Goal: Information Seeking & Learning: Find specific page/section

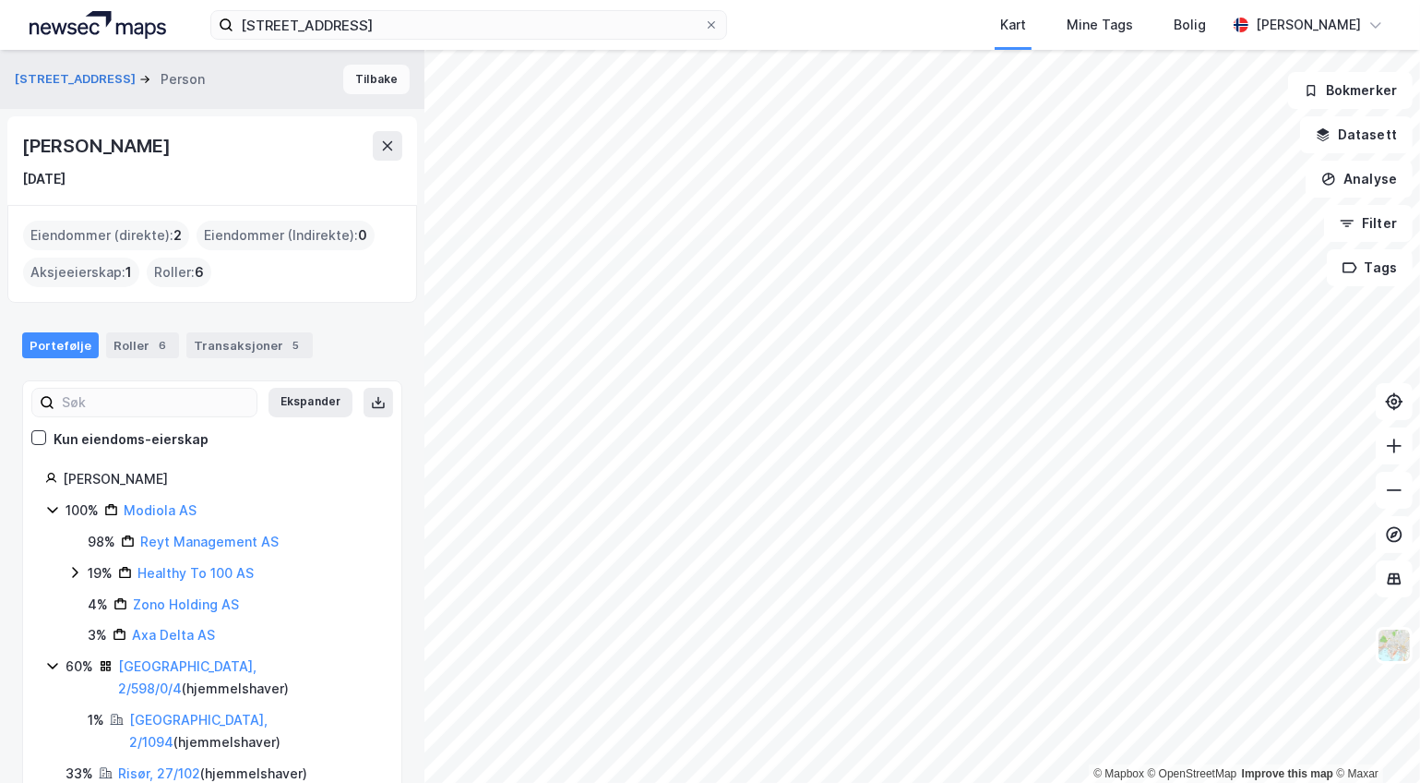
click at [362, 78] on button "Tilbake" at bounding box center [376, 80] width 66 height 30
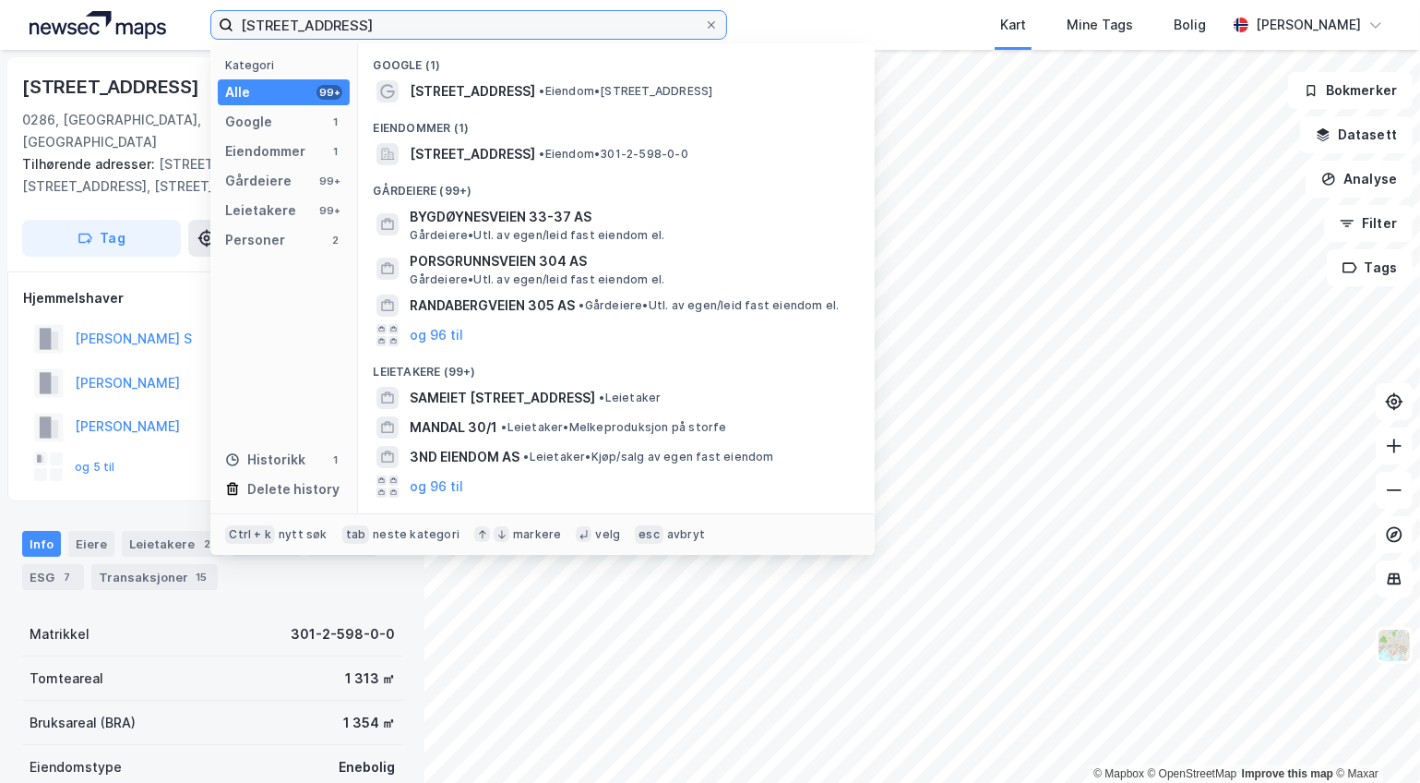
click at [309, 17] on input "[STREET_ADDRESS]" at bounding box center [468, 25] width 471 height 28
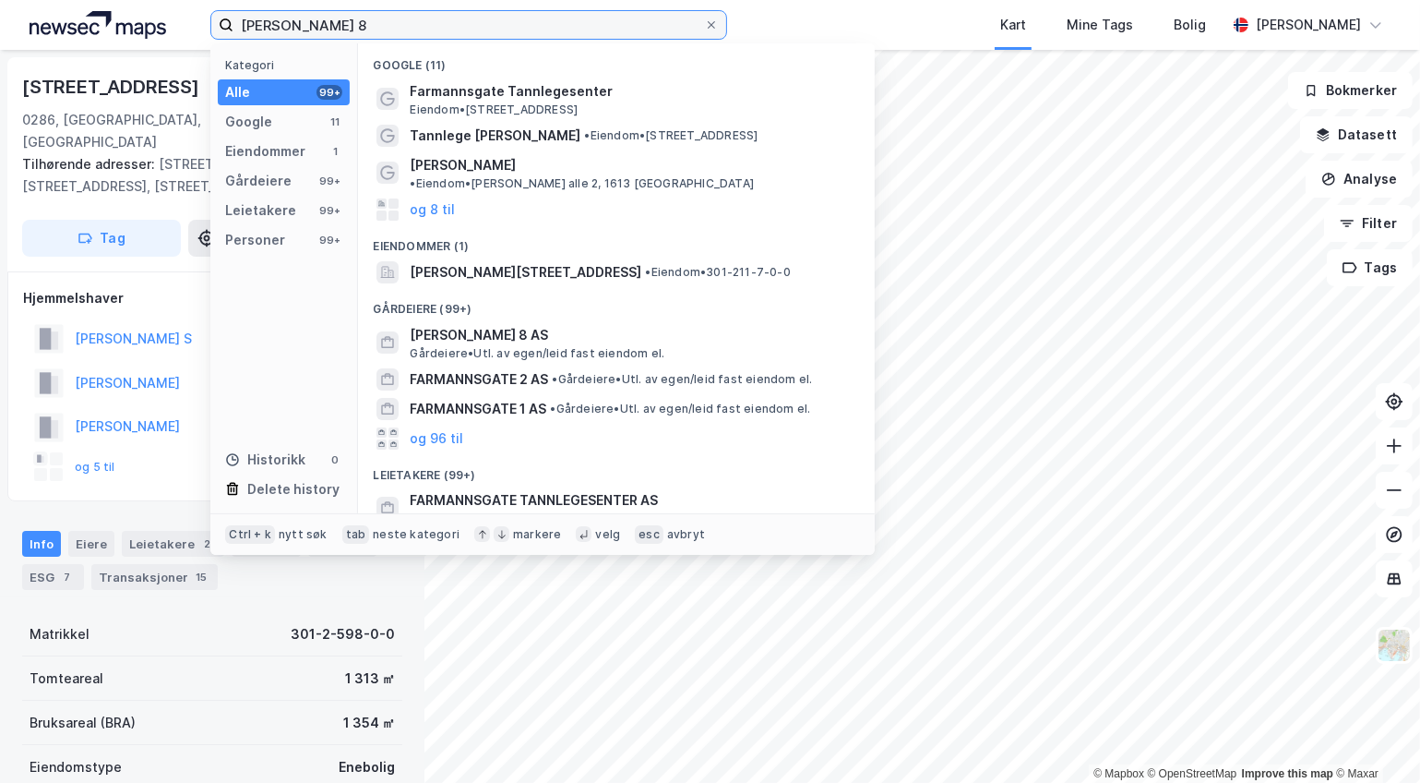
click at [333, 22] on input "[PERSON_NAME] 8" at bounding box center [468, 25] width 471 height 28
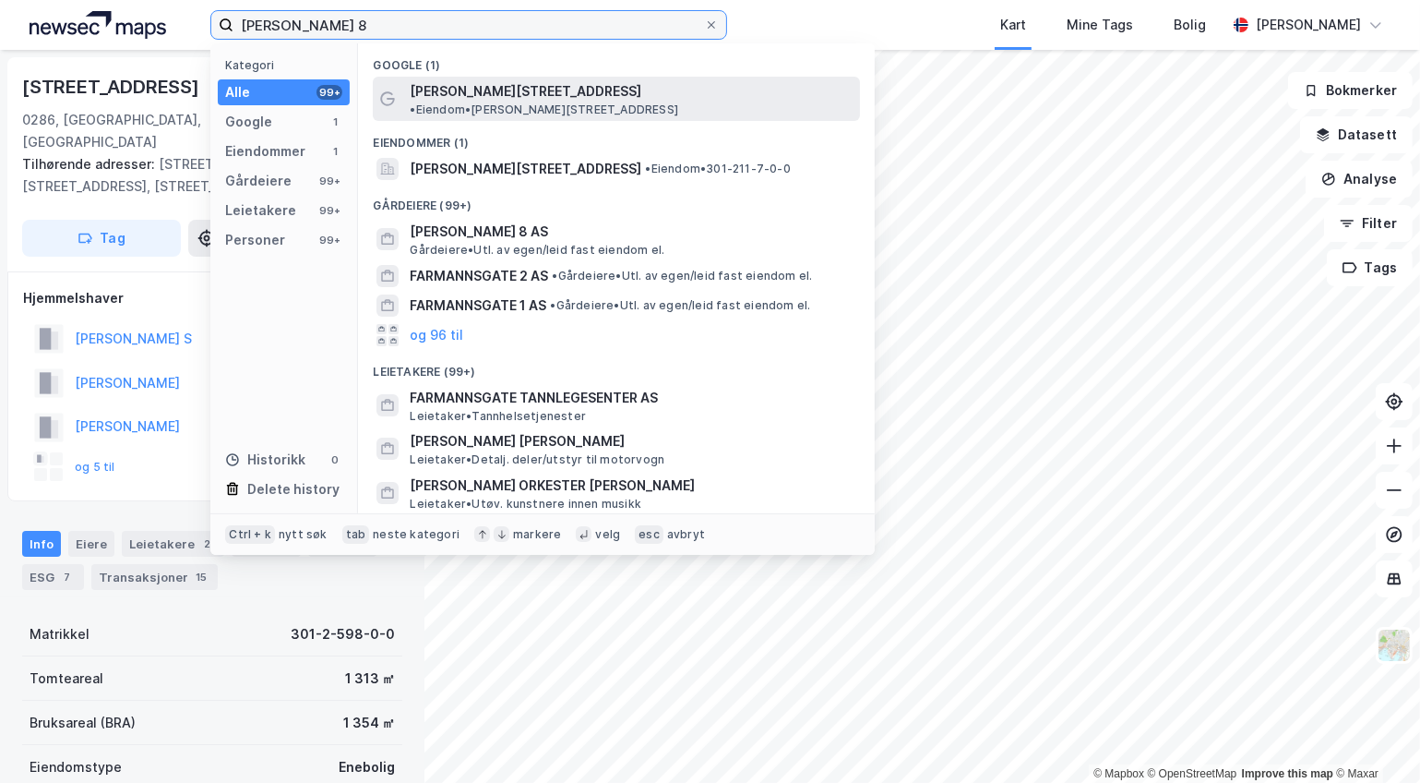
type input "[PERSON_NAME] 8"
click at [534, 96] on span "[PERSON_NAME][STREET_ADDRESS]" at bounding box center [526, 91] width 232 height 22
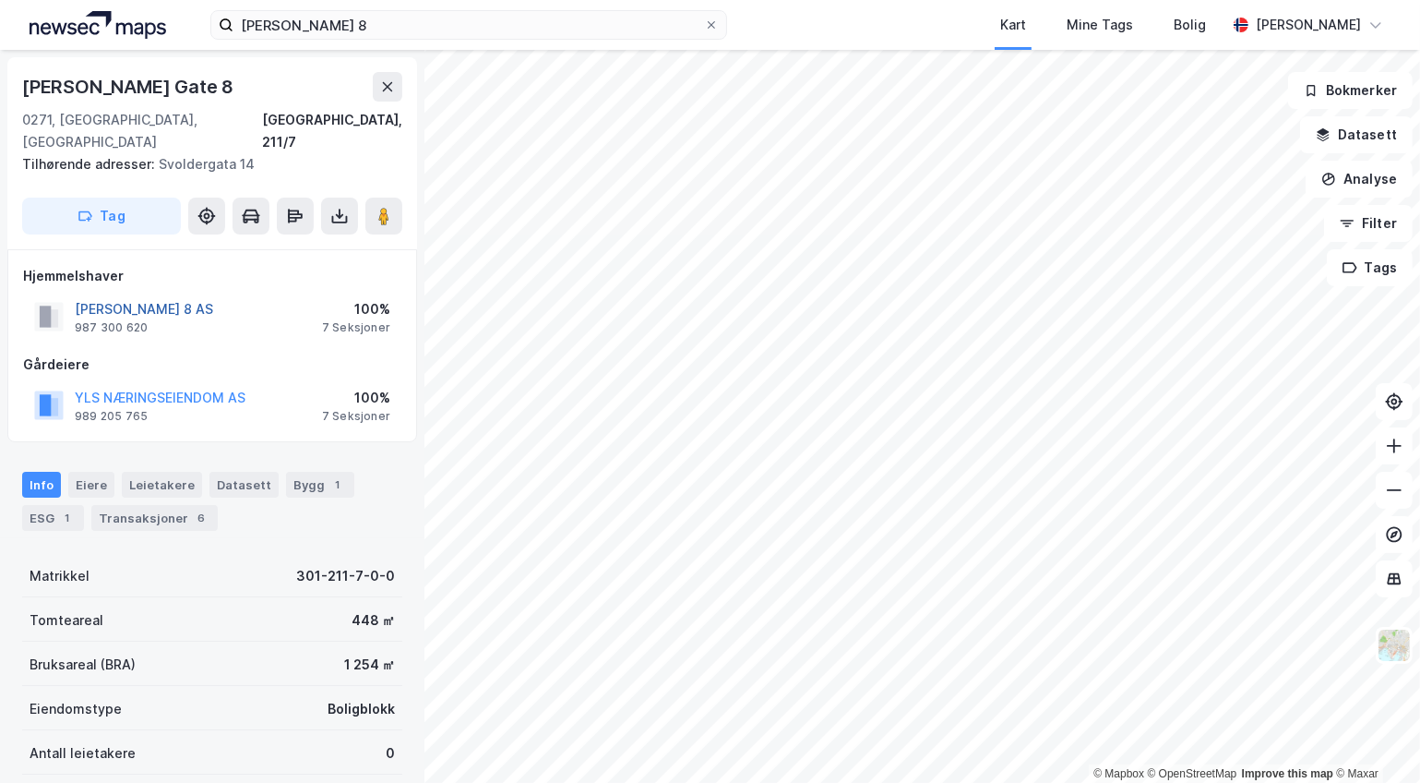
click at [0, 0] on button "[PERSON_NAME] 8 AS" at bounding box center [0, 0] width 0 height 0
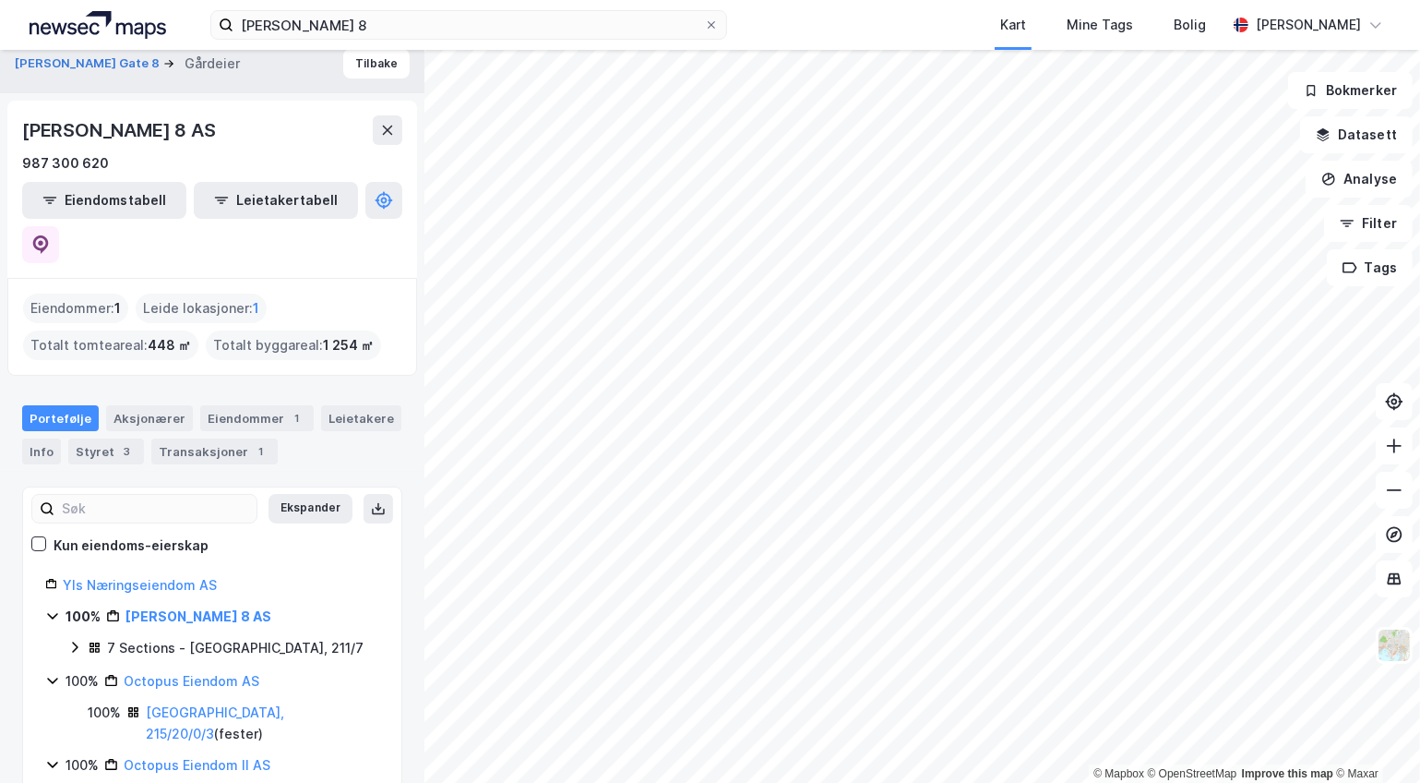
scroll to position [18, 0]
click at [222, 605] on link "[PERSON_NAME] 8 AS" at bounding box center [199, 613] width 146 height 16
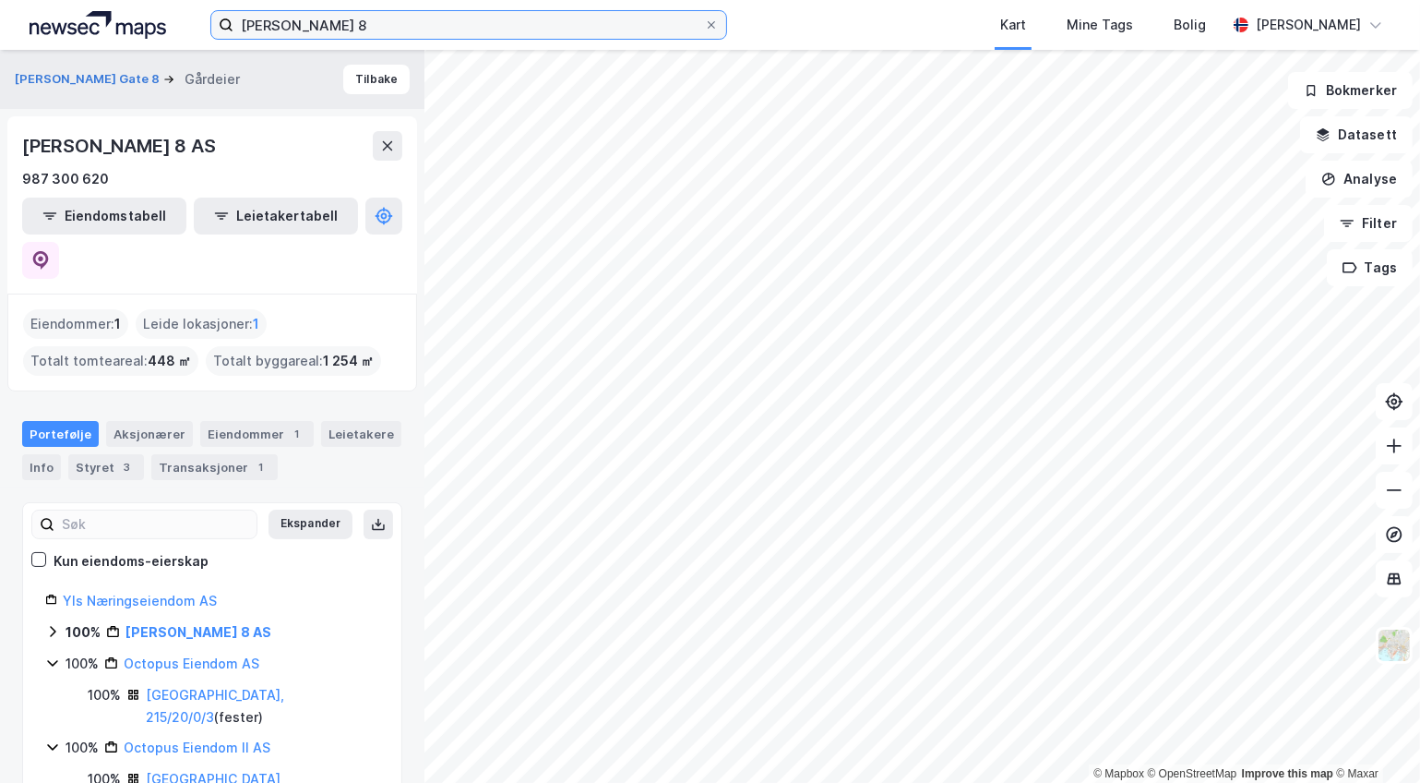
click at [381, 26] on input "[PERSON_NAME] 8" at bounding box center [468, 25] width 471 height 28
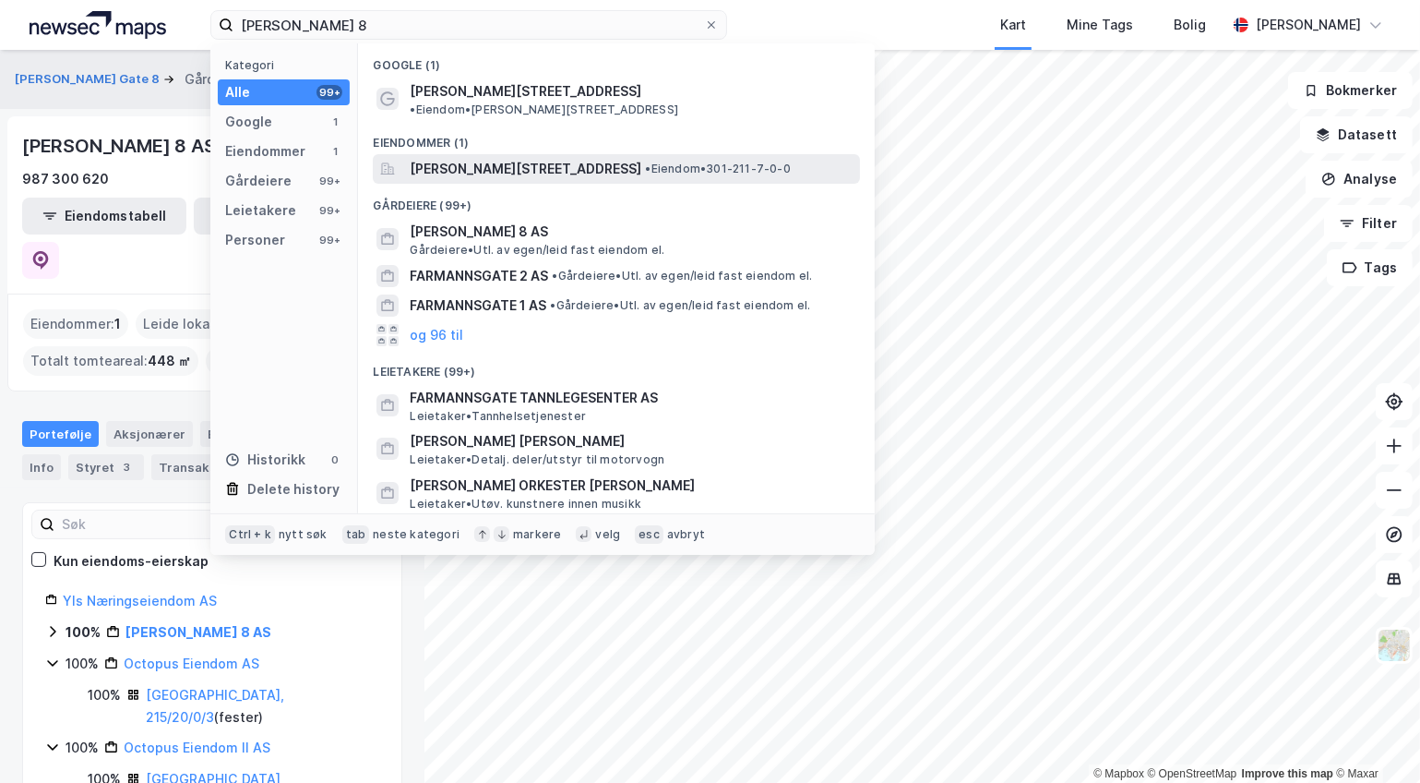
click at [532, 164] on span "[PERSON_NAME][STREET_ADDRESS]" at bounding box center [526, 169] width 232 height 22
